Goal: Information Seeking & Learning: Learn about a topic

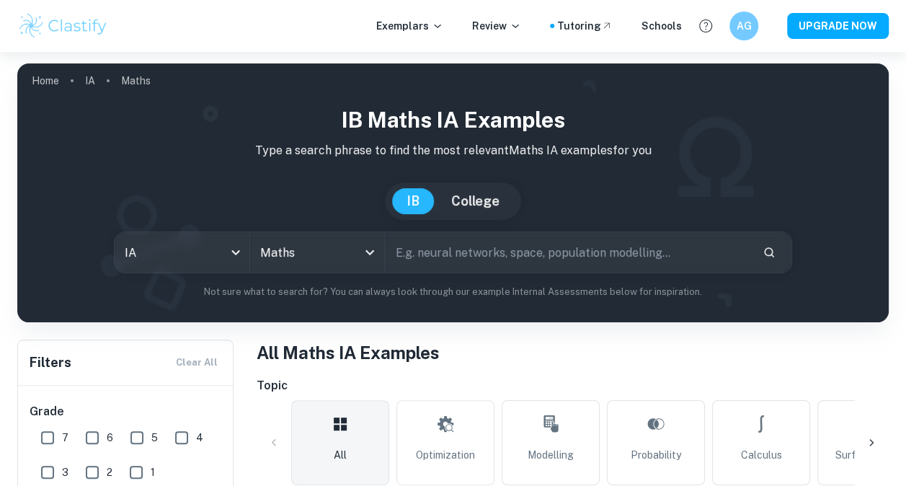
click at [466, 203] on button "College" at bounding box center [475, 201] width 77 height 26
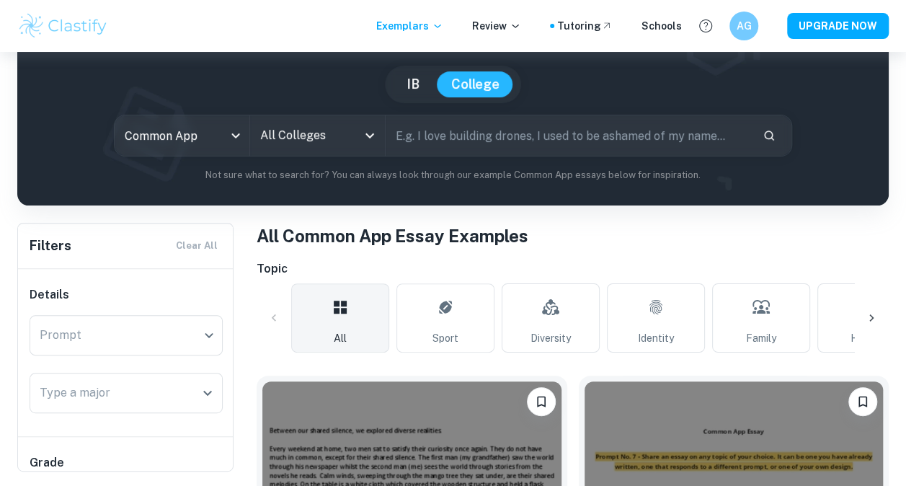
scroll to position [110, 0]
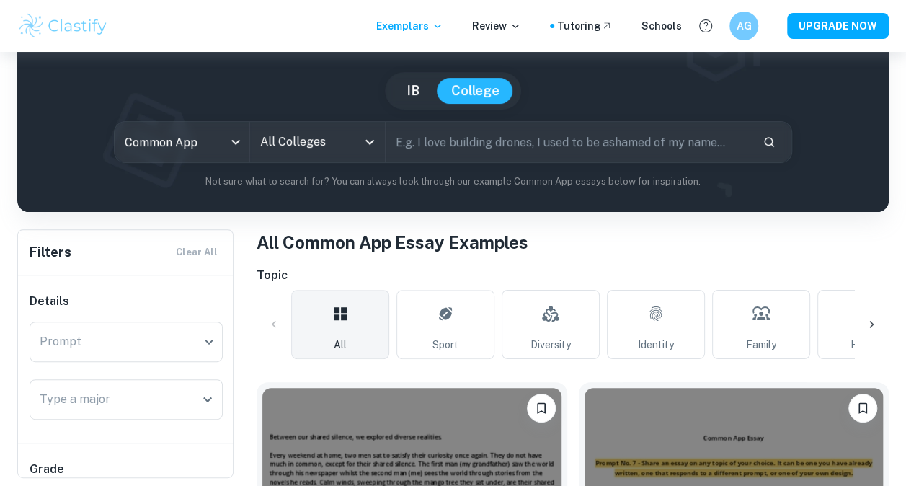
click at [407, 89] on button "IB" at bounding box center [413, 91] width 42 height 26
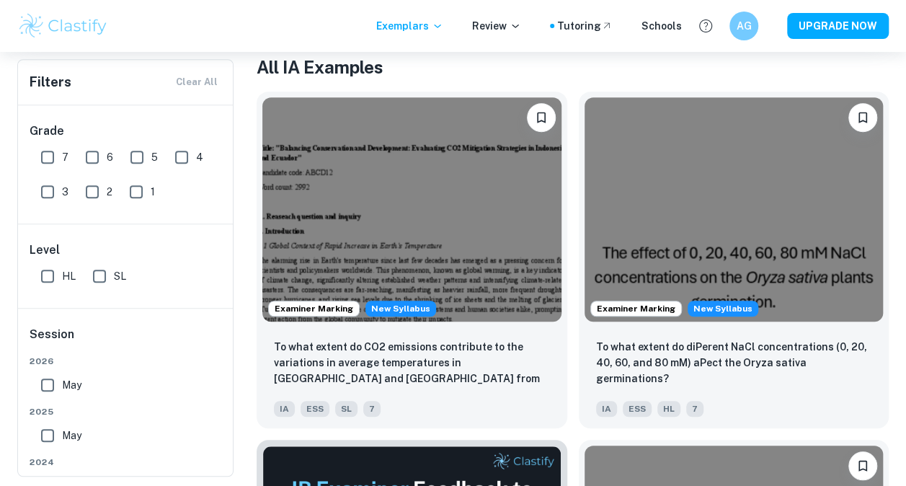
scroll to position [275, 0]
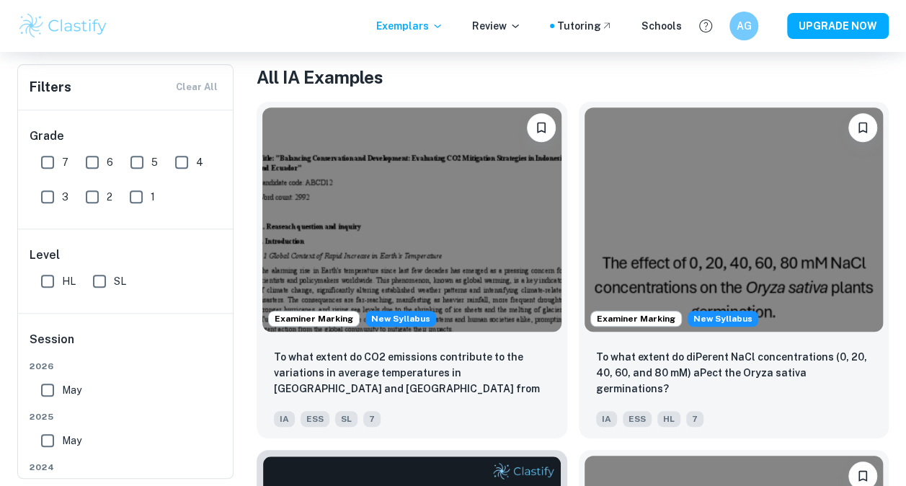
type input "common app"
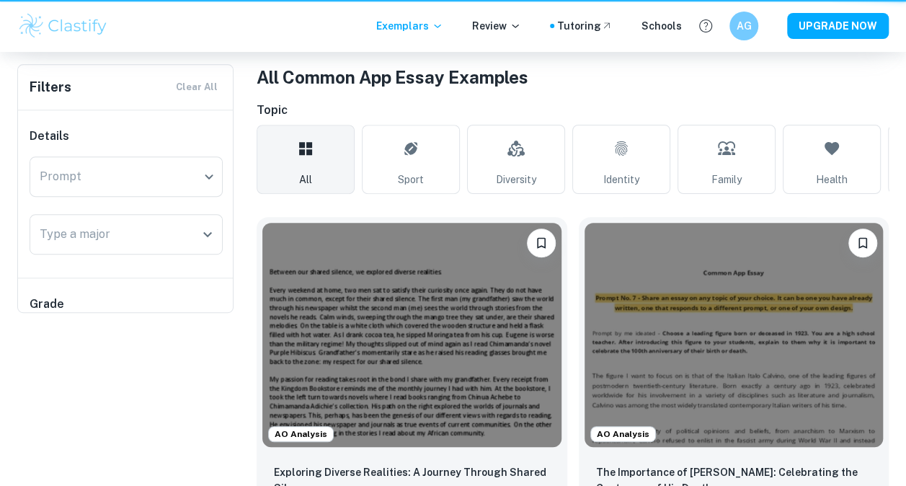
scroll to position [110, 0]
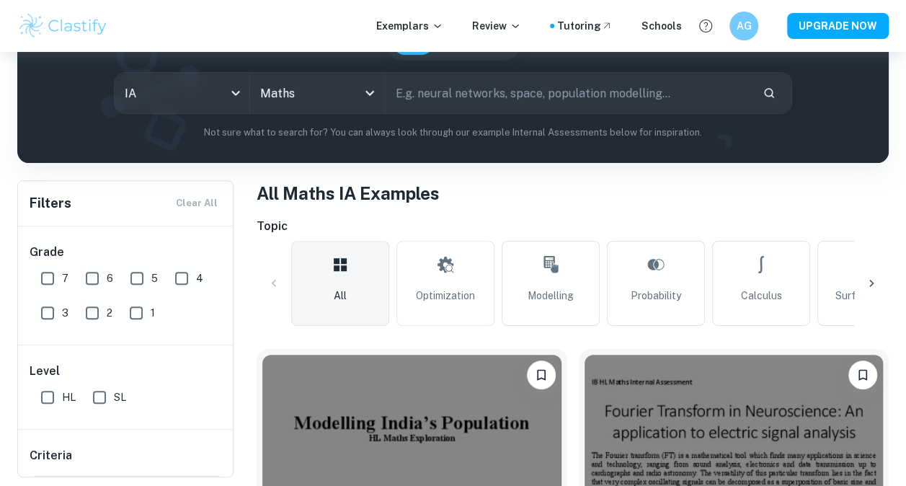
scroll to position [159, 0]
click at [95, 390] on input "SL" at bounding box center [99, 398] width 29 height 29
checkbox input "true"
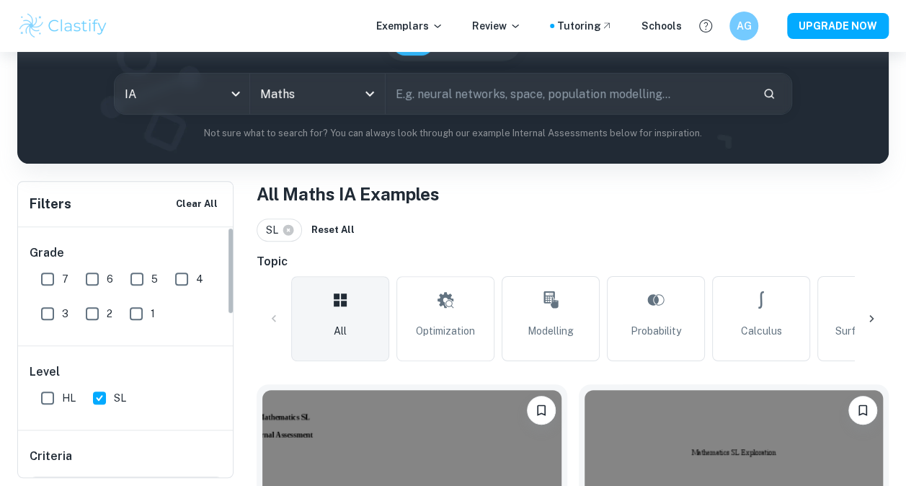
click at [46, 275] on input "7" at bounding box center [47, 279] width 29 height 29
checkbox input "true"
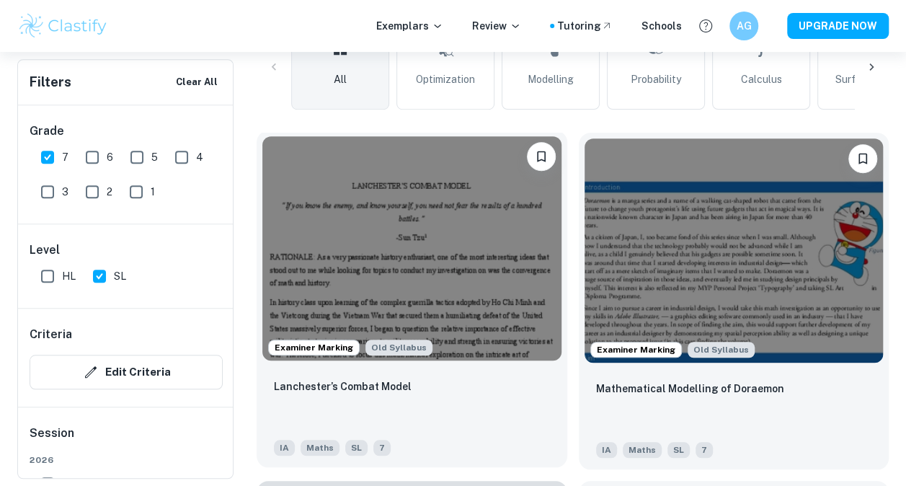
scroll to position [411, 0]
click at [333, 238] on img at bounding box center [411, 248] width 299 height 224
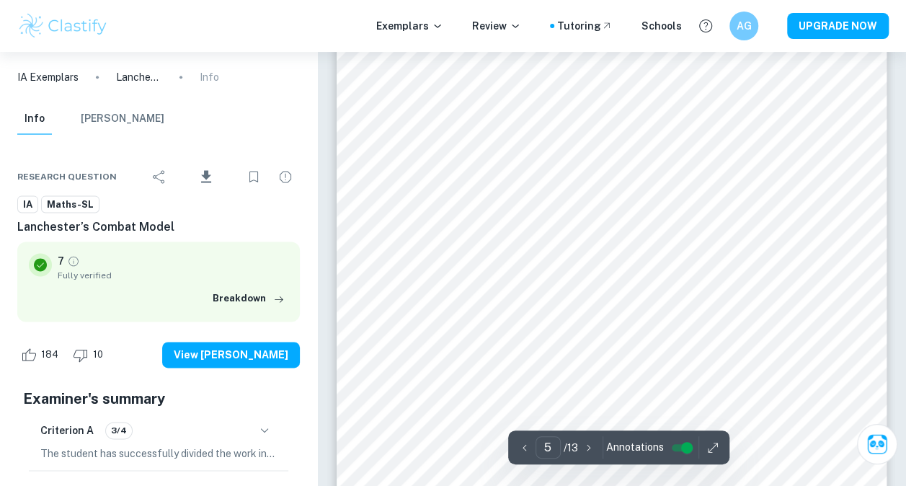
scroll to position [3590, 0]
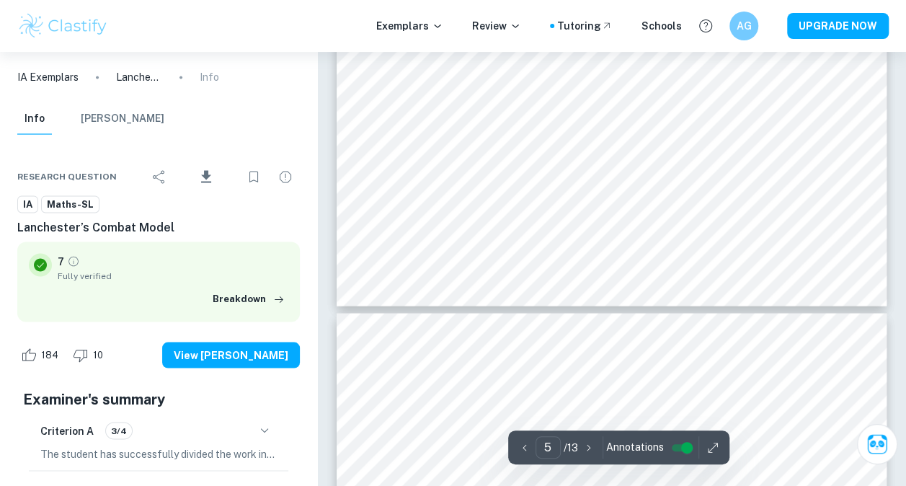
type input "6"
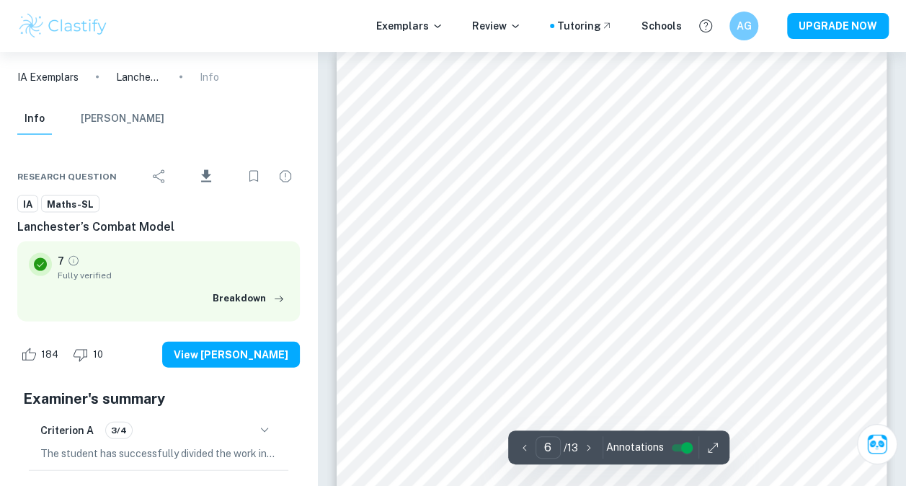
scroll to position [4128, 0]
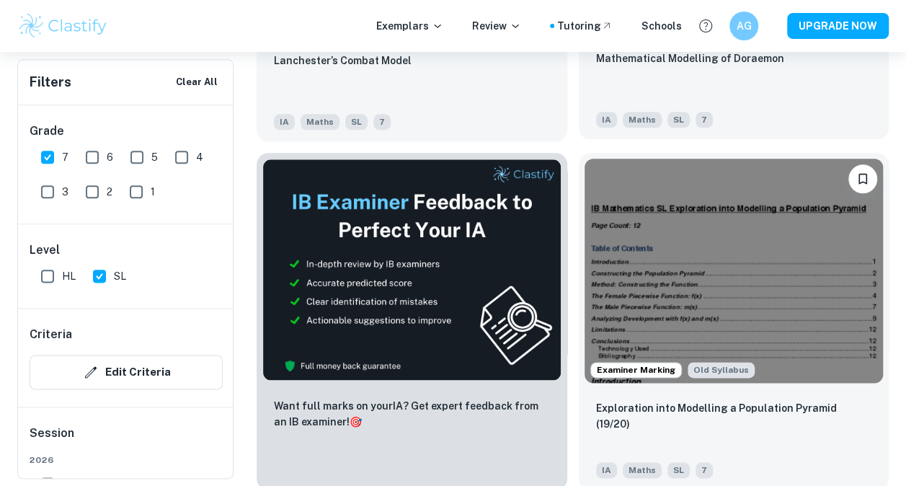
scroll to position [721, 0]
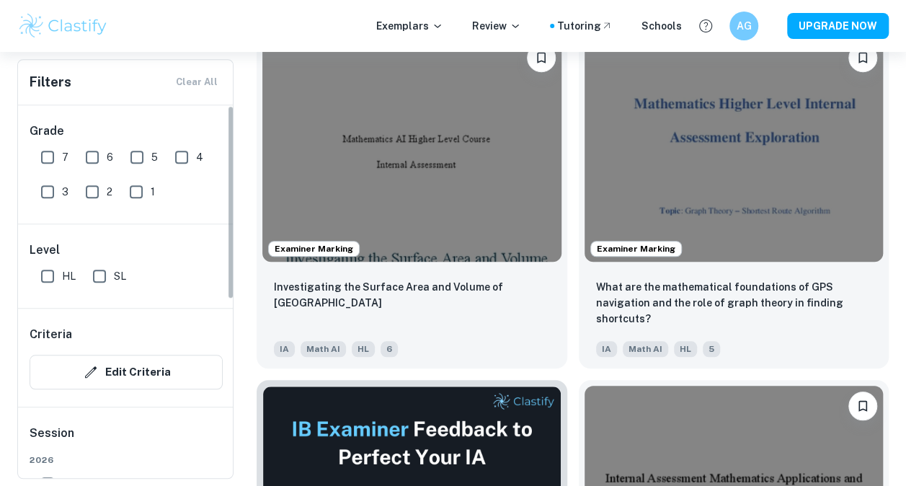
scroll to position [492, 0]
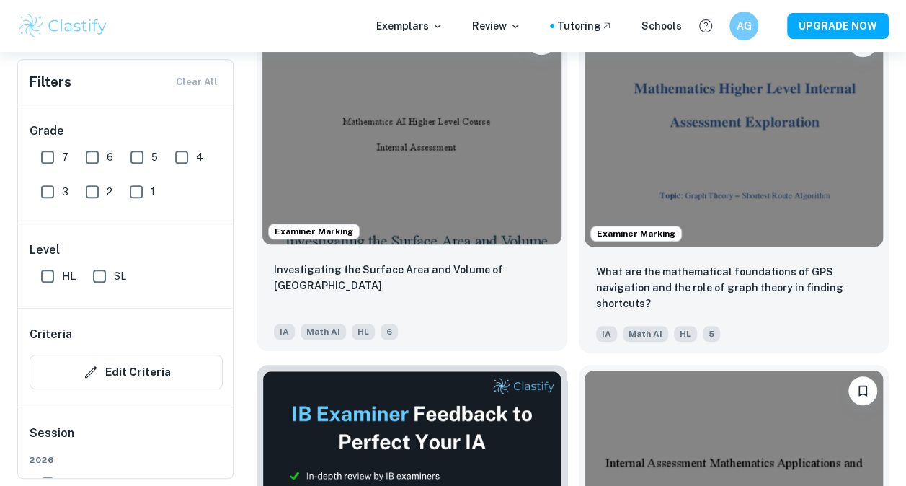
click at [352, 162] on img at bounding box center [411, 132] width 299 height 224
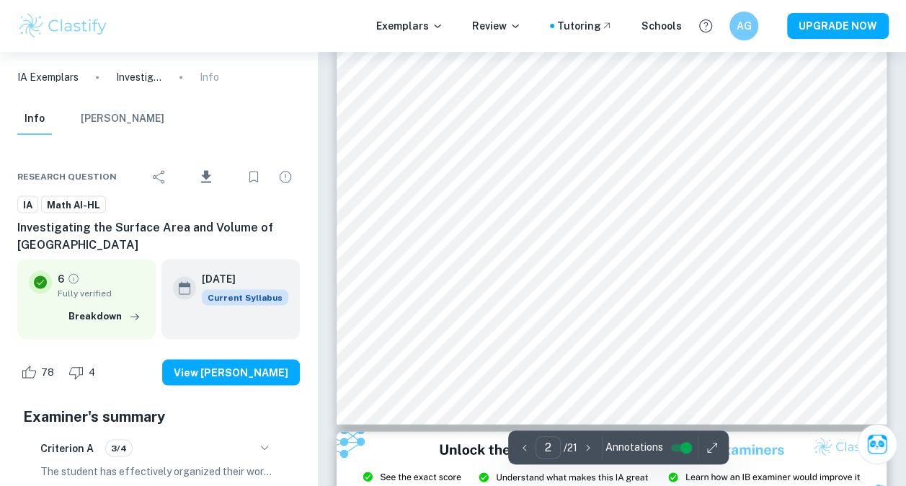
type input "3"
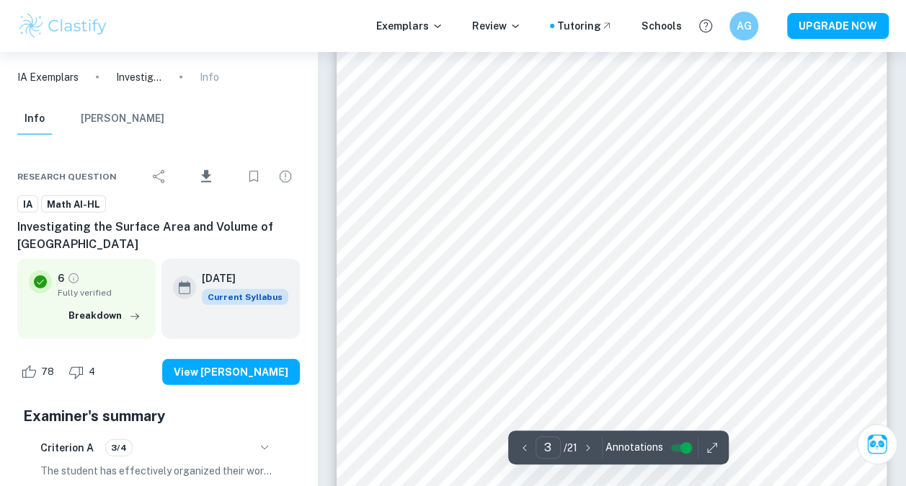
scroll to position [1868, 0]
